Goal: Navigation & Orientation: Find specific page/section

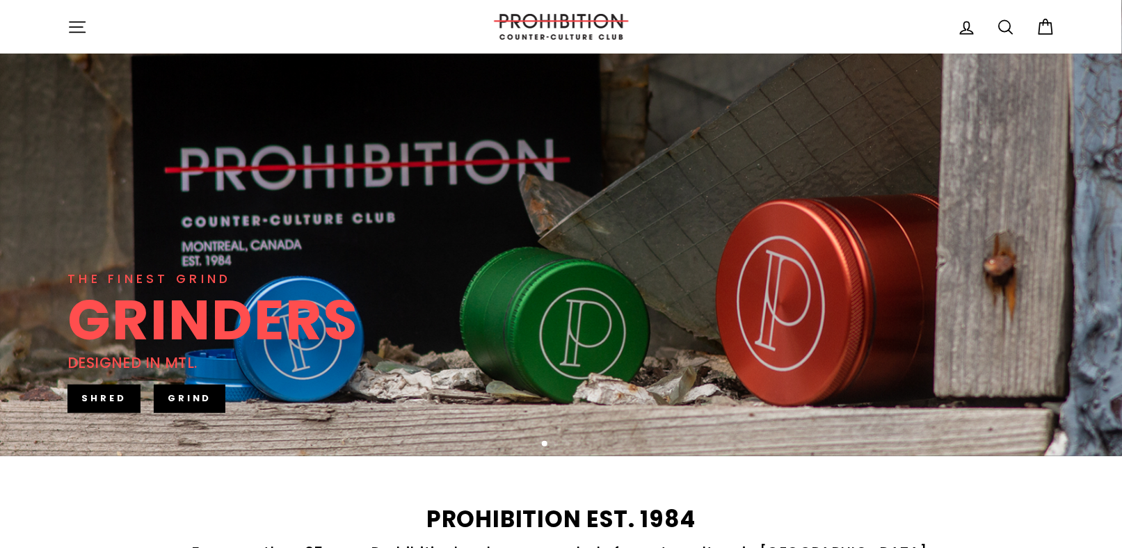
scroll to position [163, 0]
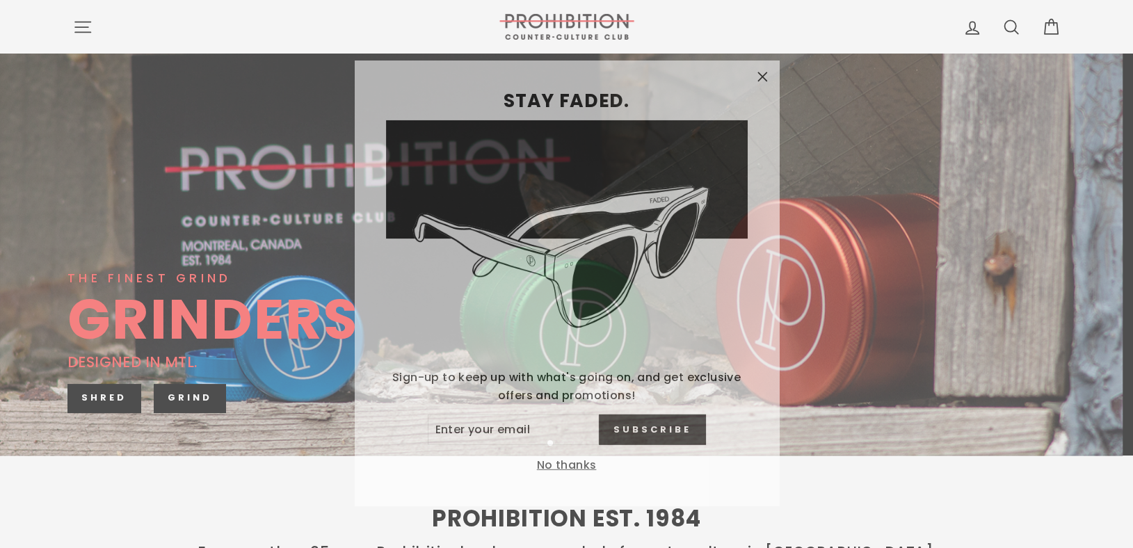
click at [567, 455] on button "No thanks" at bounding box center [567, 455] width 68 height 19
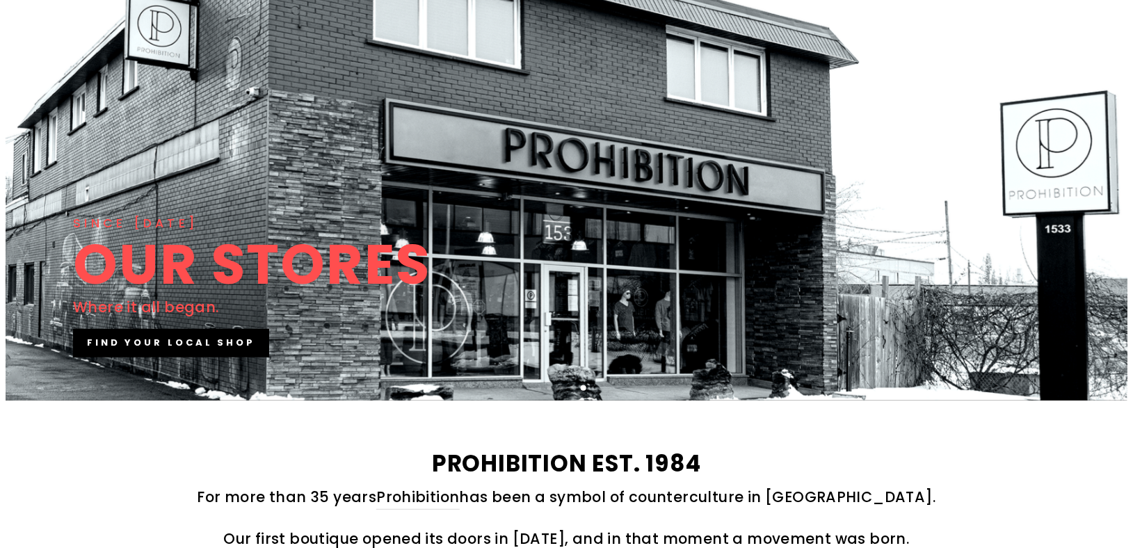
scroll to position [0, 0]
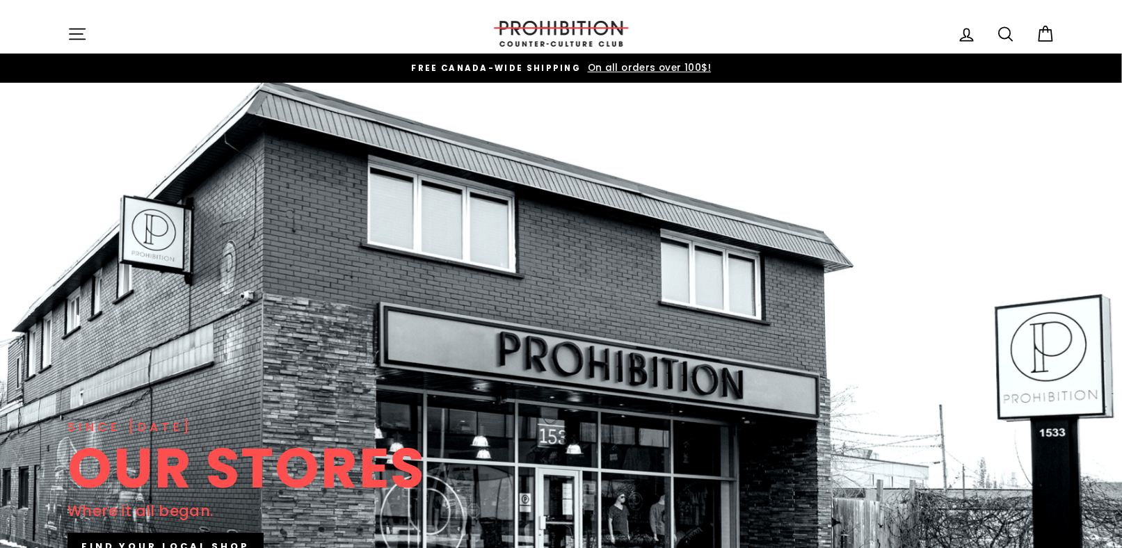
click at [85, 31] on icon "button" at bounding box center [76, 33] width 19 height 19
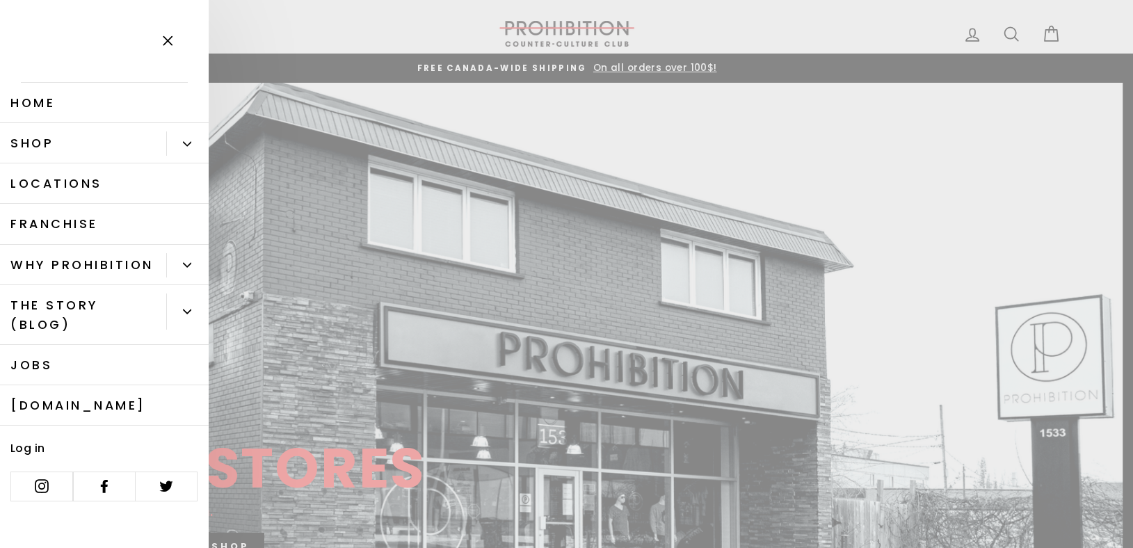
click at [177, 140] on button "Primary" at bounding box center [187, 143] width 42 height 24
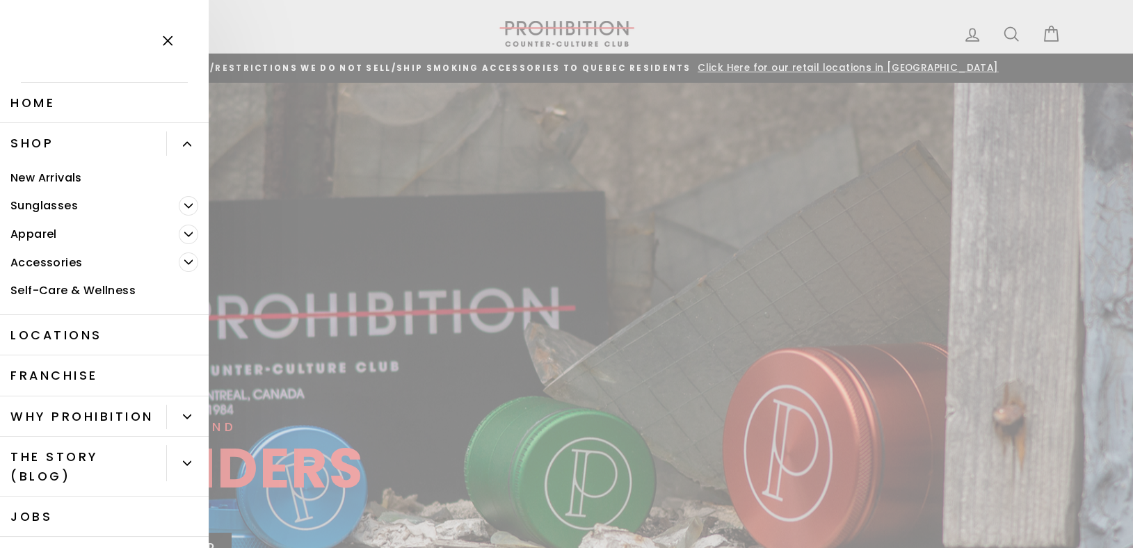
click at [179, 252] on span "Primary" at bounding box center [188, 261] width 19 height 19
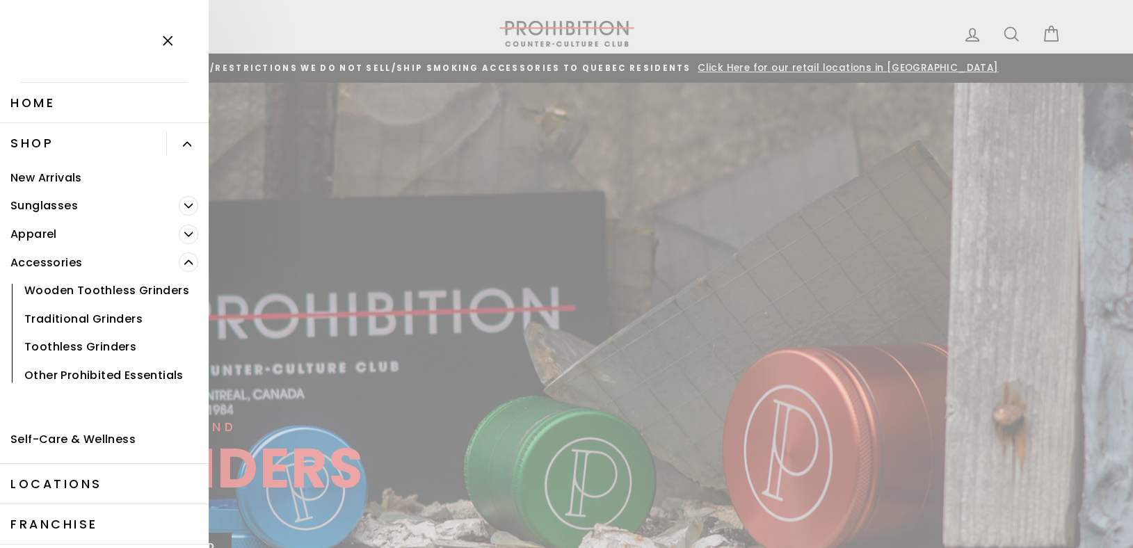
click at [53, 389] on link "Other Prohibited Essentials" at bounding box center [104, 375] width 209 height 29
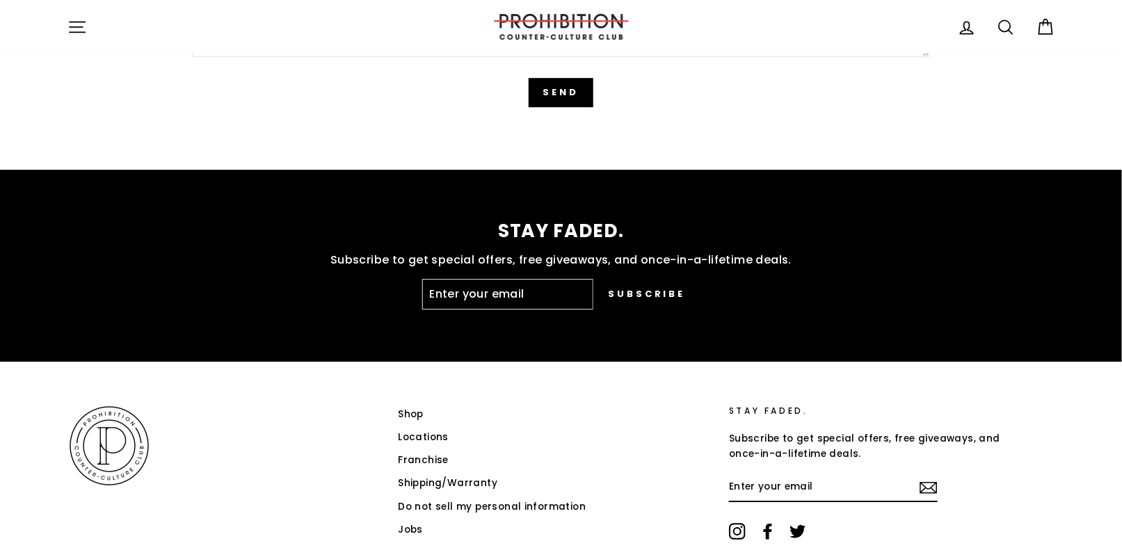
scroll to position [3580, 0]
